Goal: Task Accomplishment & Management: Complete application form

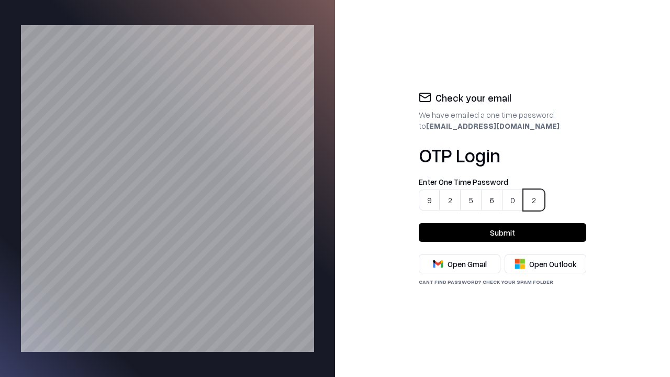
type input "******"
click at [503, 233] on button "Submit" at bounding box center [503, 232] width 168 height 19
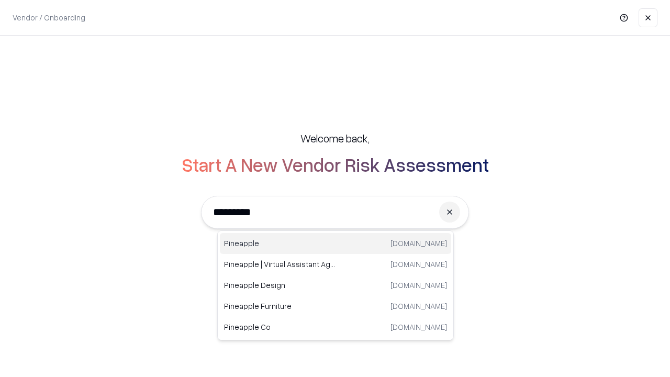
click at [336, 244] on div "Pineapple [DOMAIN_NAME]" at bounding box center [336, 243] width 232 height 21
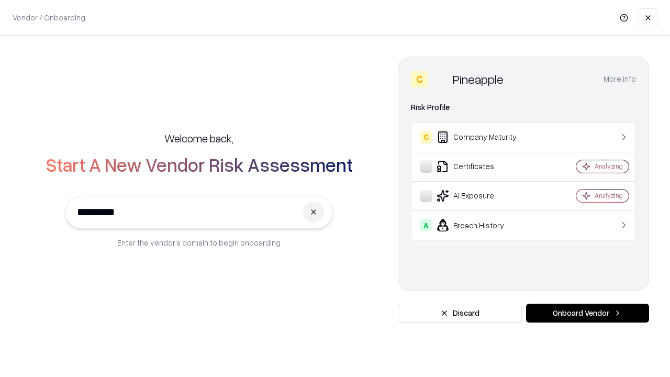
type input "*********"
click at [588, 313] on button "Onboard Vendor" at bounding box center [587, 313] width 123 height 19
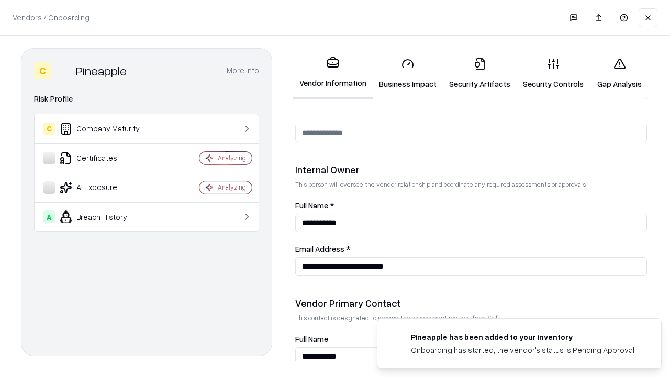
scroll to position [543, 0]
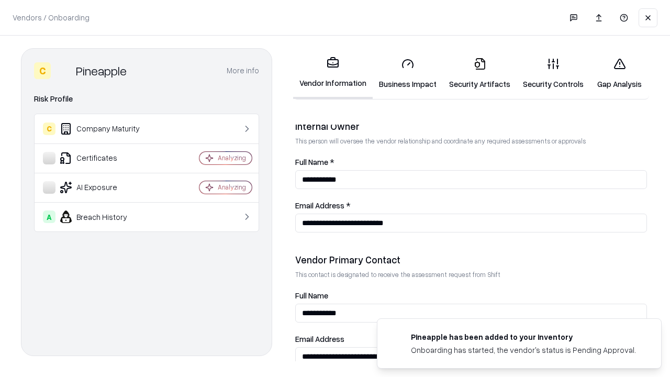
click at [404, 73] on link "Business Impact" at bounding box center [408, 73] width 70 height 49
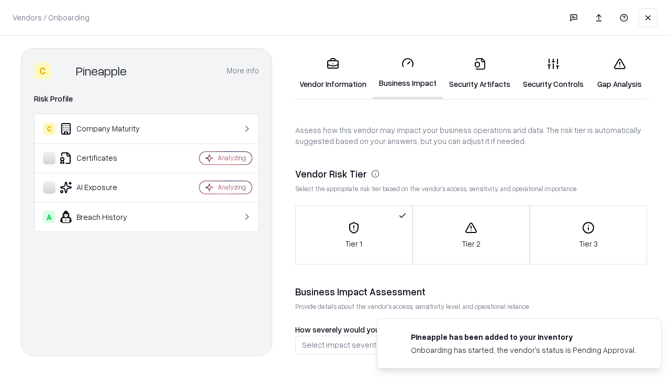
click at [474, 73] on link "Security Artifacts" at bounding box center [480, 73] width 74 height 49
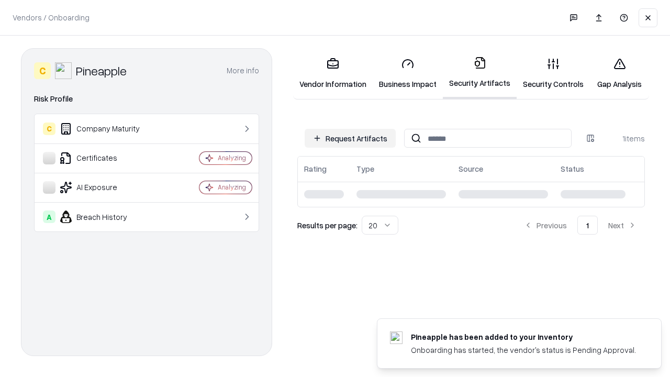
click at [352, 138] on button "Request Artifacts" at bounding box center [350, 138] width 91 height 19
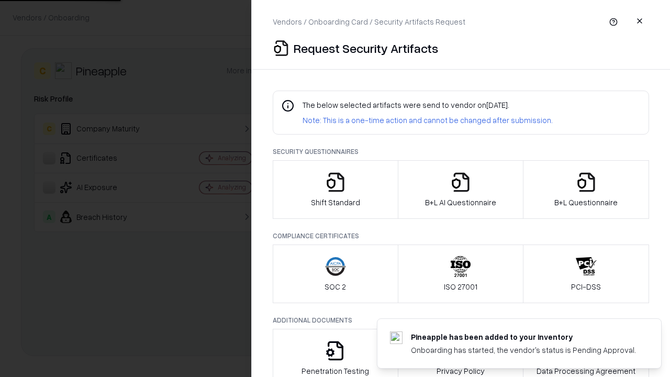
click at [335, 190] on icon "button" at bounding box center [335, 182] width 21 height 21
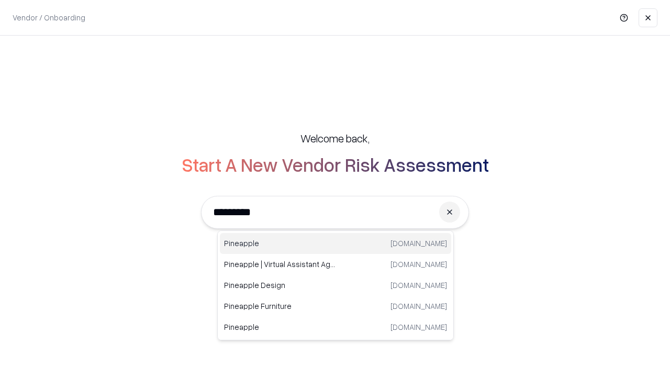
click at [336, 244] on div "Pineapple [DOMAIN_NAME]" at bounding box center [336, 243] width 232 height 21
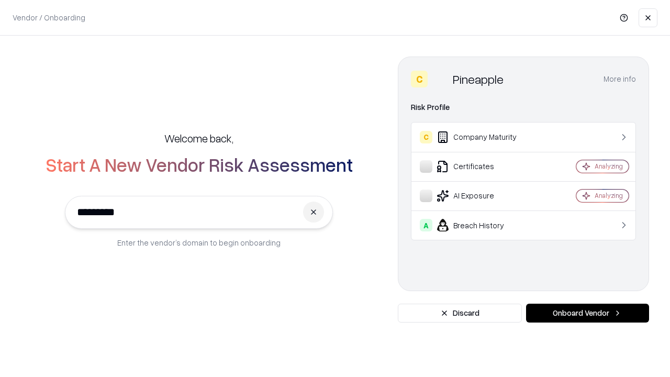
type input "*********"
click at [588, 313] on button "Onboard Vendor" at bounding box center [587, 313] width 123 height 19
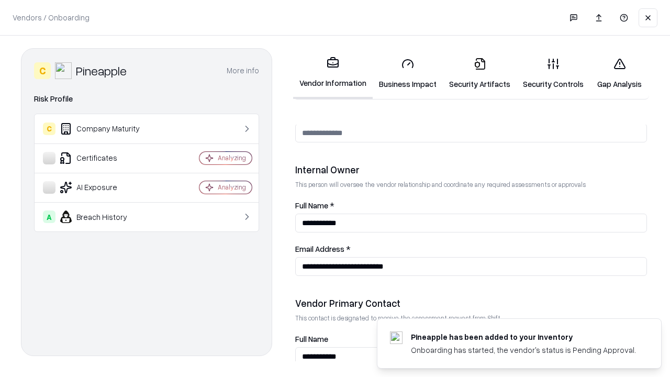
scroll to position [543, 0]
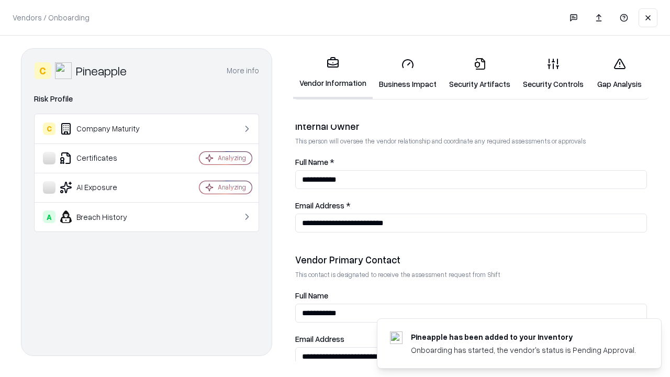
click at [615, 73] on link "Gap Analysis" at bounding box center [619, 73] width 59 height 49
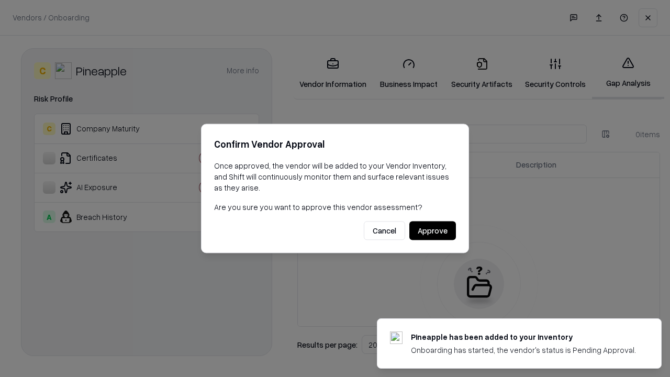
click at [433, 230] on button "Approve" at bounding box center [433, 231] width 47 height 19
